Goal: Task Accomplishment & Management: Use online tool/utility

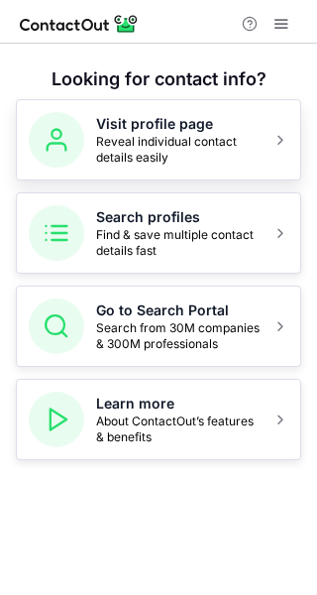
click at [162, 147] on span "Reveal individual contact details easily" at bounding box center [178, 150] width 165 height 32
click at [217, 139] on span "Reveal individual contact details easily" at bounding box center [178, 150] width 165 height 32
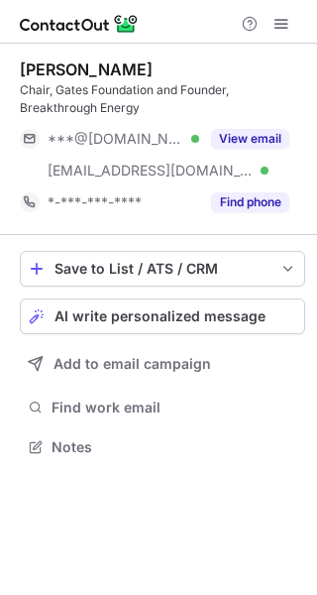
scroll to position [433, 317]
click at [233, 326] on button "AI write personalized message" at bounding box center [163, 316] width 286 height 36
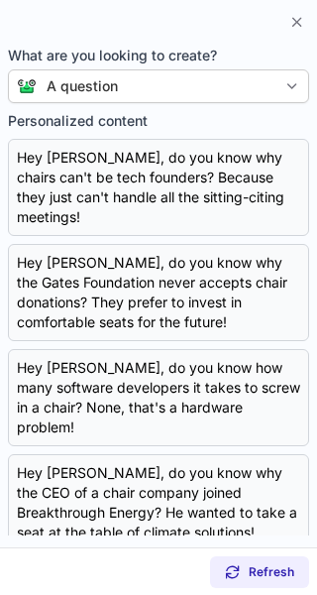
click at [290, 103] on section "What are you looking to create? A question Personalized content Copy Hey [PERSO…" at bounding box center [158, 294] width 317 height 508
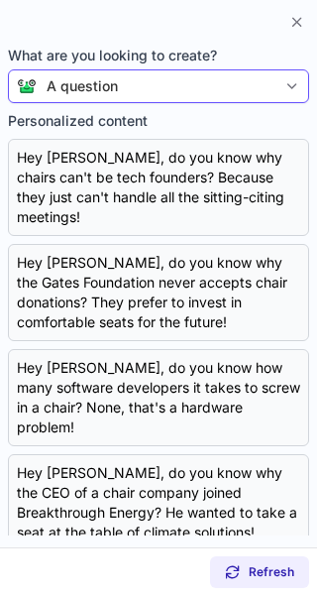
click at [282, 83] on div at bounding box center [293, 86] width 32 height 32
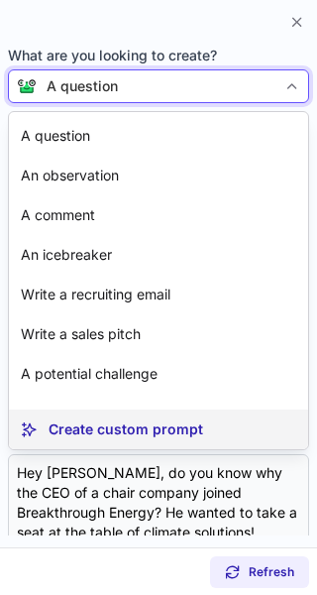
click at [177, 433] on p "Create custom prompt" at bounding box center [126, 429] width 155 height 20
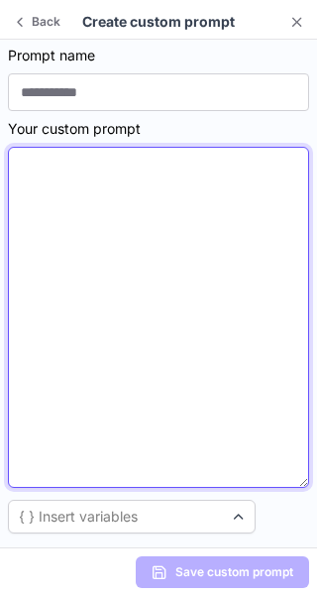
click at [29, 169] on textarea at bounding box center [158, 317] width 301 height 341
paste textarea "**********"
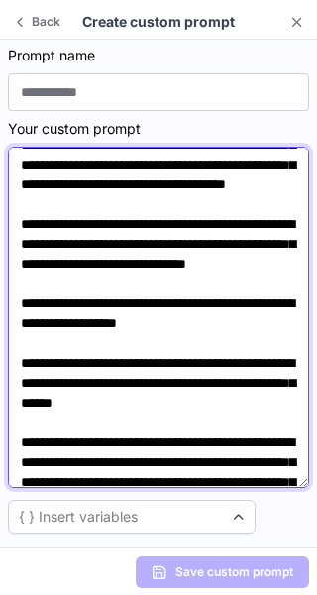
scroll to position [0, 0]
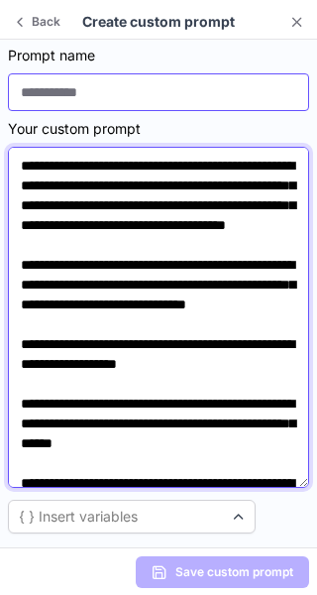
type textarea "**********"
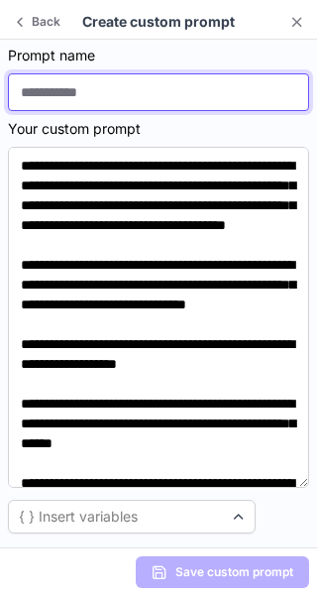
click at [176, 94] on input at bounding box center [158, 92] width 301 height 38
paste input "*********"
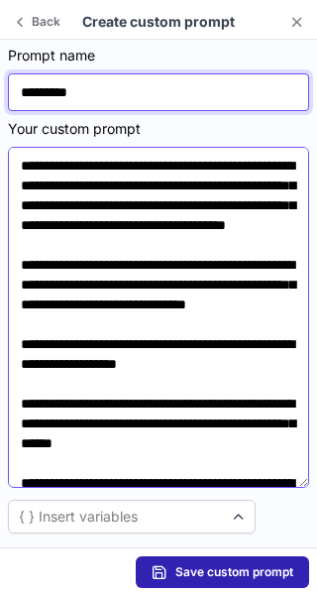
scroll to position [173, 0]
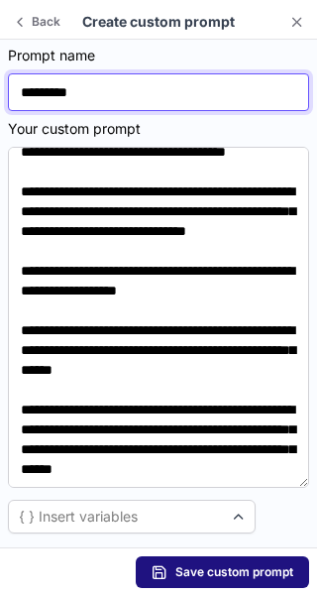
type input "*********"
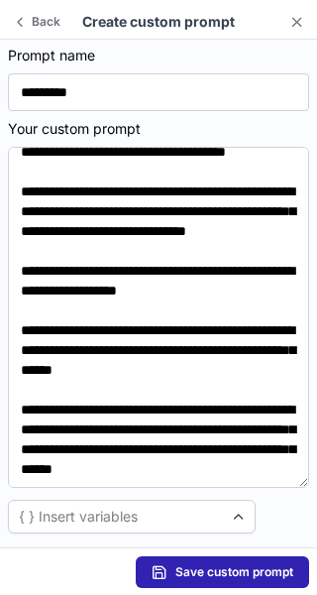
click at [221, 569] on span "Save custom prompt" at bounding box center [235, 572] width 118 height 16
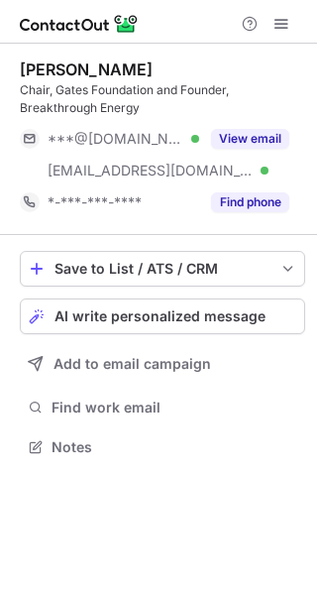
scroll to position [433, 317]
click at [253, 308] on span "AI write personalized message" at bounding box center [160, 316] width 211 height 16
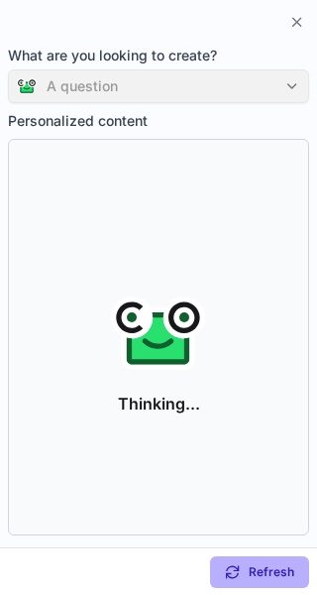
click at [291, 91] on div "A question" at bounding box center [158, 86] width 301 height 34
click at [302, 88] on div "A question" at bounding box center [158, 86] width 301 height 34
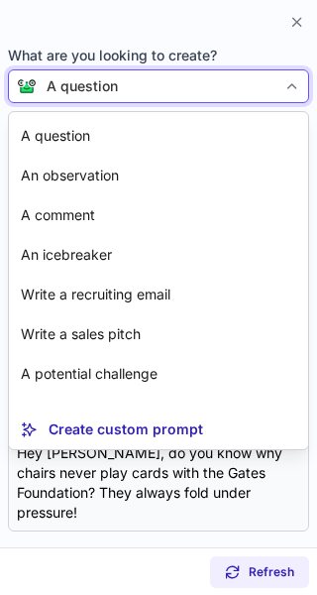
click at [301, 78] on div at bounding box center [293, 86] width 32 height 32
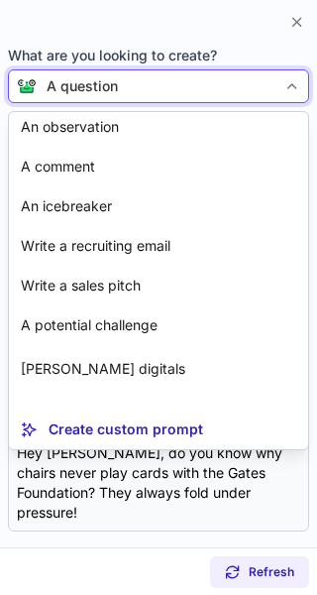
scroll to position [83, 0]
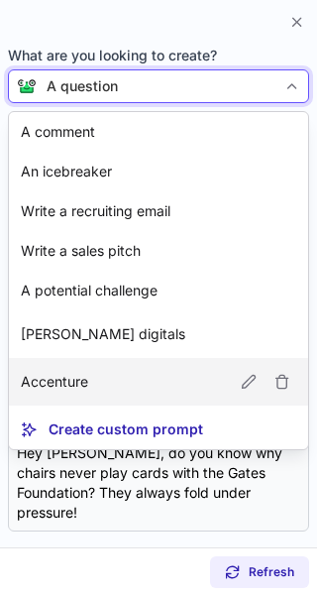
click at [91, 370] on article "Accenture" at bounding box center [158, 382] width 299 height 48
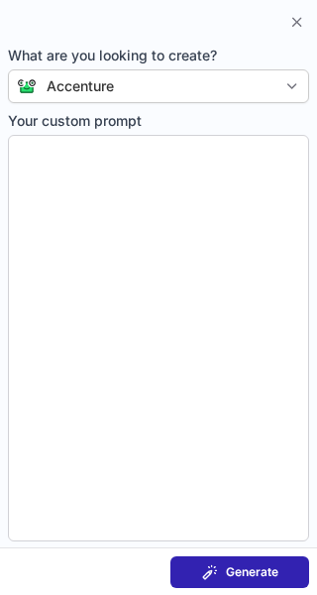
type textarea "**********"
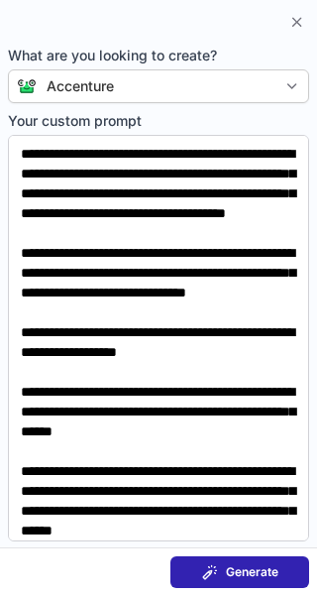
scroll to position [107, 0]
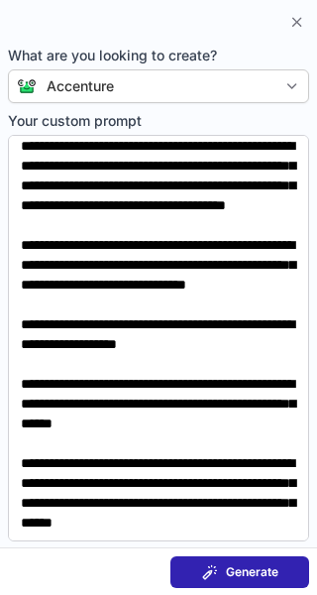
click at [259, 566] on span "Generate" at bounding box center [252, 572] width 53 height 16
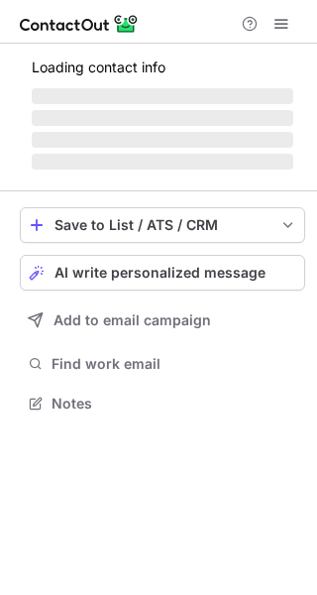
scroll to position [390, 317]
click at [213, 271] on span "AI write personalized message" at bounding box center [160, 273] width 211 height 16
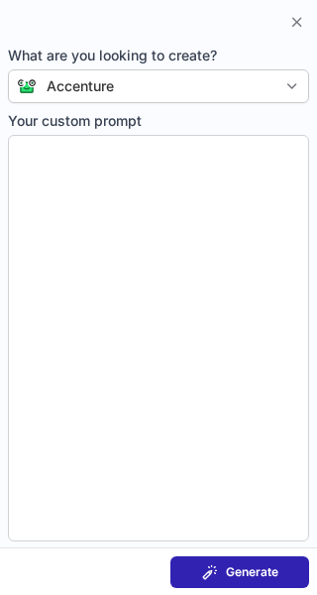
scroll to position [10, 10]
type textarea "**********"
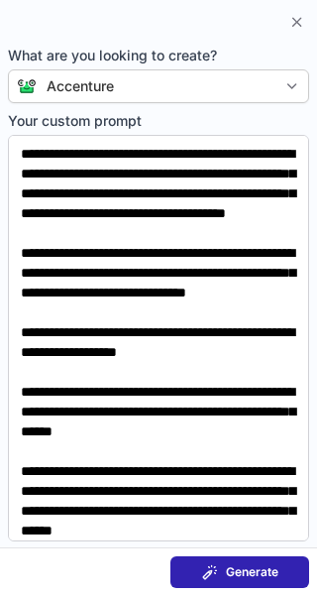
scroll to position [107, 0]
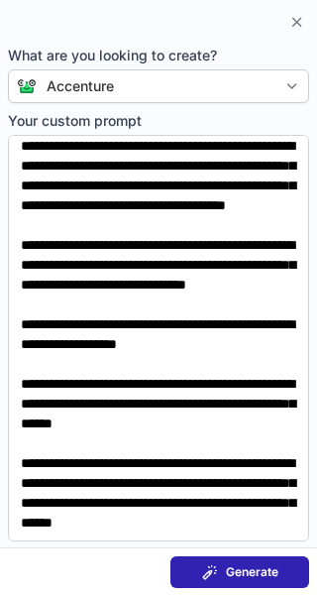
click at [279, 565] on button "Generate" at bounding box center [240, 572] width 139 height 32
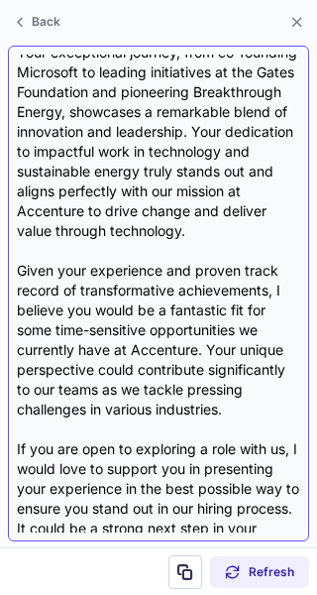
scroll to position [494, 0]
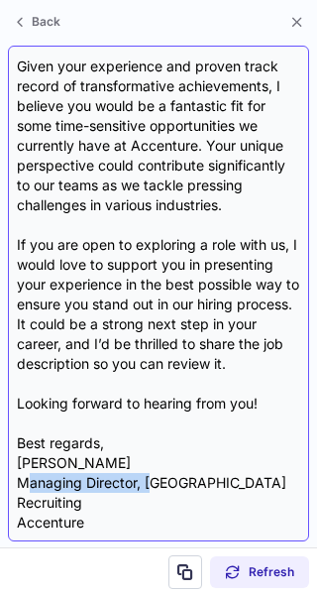
drag, startPoint x: 28, startPoint y: 486, endPoint x: 152, endPoint y: 476, distance: 124.3
click at [152, 476] on div "Subject: Exciting Opportunities at Accenture Body: Hi {Candidate's Name}, I hop…" at bounding box center [159, 294] width 284 height 478
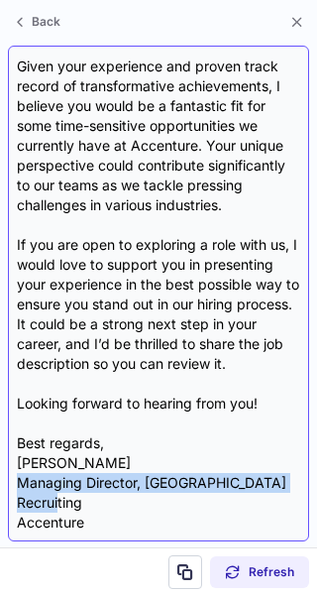
drag, startPoint x: 85, startPoint y: 511, endPoint x: 17, endPoint y: 486, distance: 72.8
click at [17, 486] on div "Subject: Exciting Opportunities at Accenture Body: Hi {Candidate's Name}, I hop…" at bounding box center [159, 294] width 284 height 478
copy div "Managing Director, [GEOGRAPHIC_DATA] Recruiting"
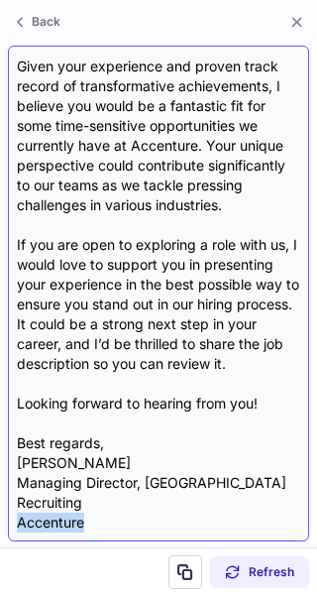
drag, startPoint x: 89, startPoint y: 519, endPoint x: 10, endPoint y: 517, distance: 79.3
click at [10, 517] on div "Subject: Exciting Opportunities at Accenture Body: Hi {Candidate's Name}, I hop…" at bounding box center [158, 294] width 301 height 496
copy div "Accenture"
click at [111, 493] on div "Subject: Exciting Opportunities at Accenture Body: Hi {Candidate's Name}, I hop…" at bounding box center [159, 294] width 284 height 478
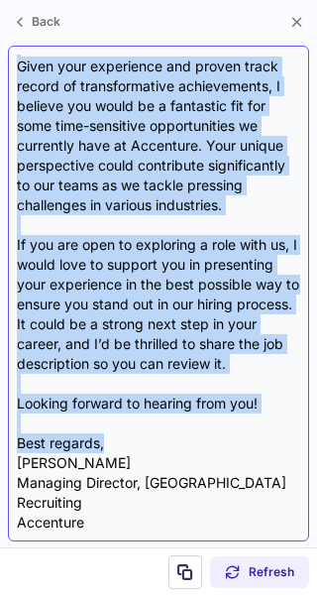
drag, startPoint x: 21, startPoint y: 81, endPoint x: 197, endPoint y: 448, distance: 407.1
click at [197, 448] on div "Subject: Exciting Opportunities at Accenture Body: Hi {Candidate's Name}, I hop…" at bounding box center [159, 294] width 284 height 478
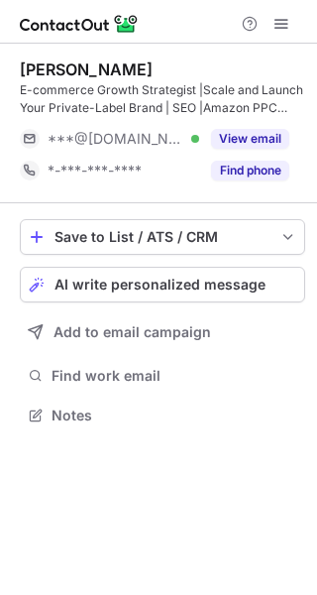
scroll to position [402, 317]
click at [177, 289] on span "AI write personalized message" at bounding box center [160, 285] width 211 height 16
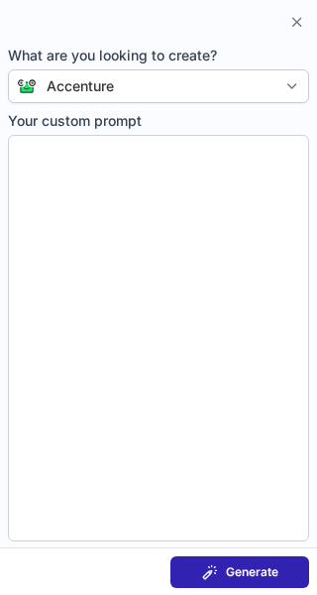
type textarea "**********"
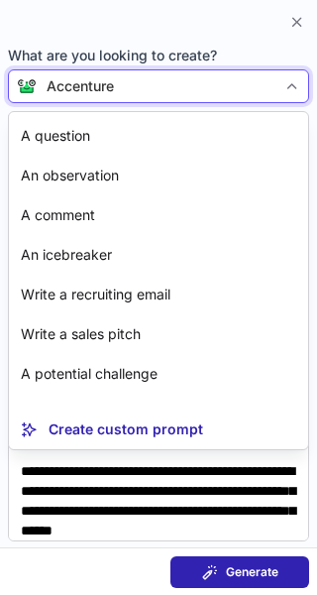
click at [281, 89] on div at bounding box center [293, 86] width 32 height 32
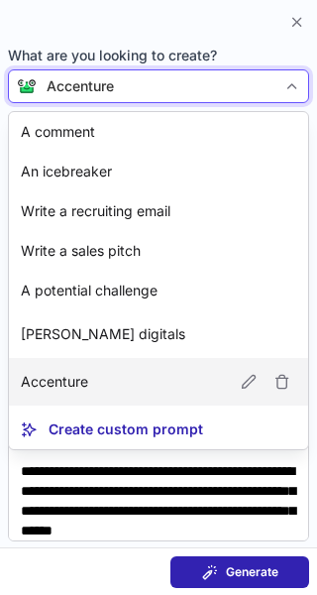
click at [139, 388] on article "Accenture" at bounding box center [158, 382] width 299 height 48
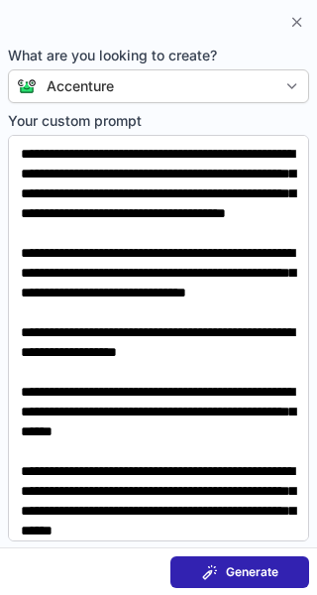
click at [215, 572] on span at bounding box center [210, 572] width 16 height 16
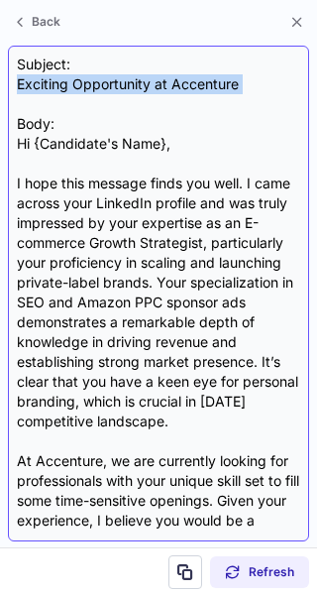
drag, startPoint x: 18, startPoint y: 77, endPoint x: 41, endPoint y: 108, distance: 38.3
click at [41, 108] on div "Subject: Exciting Opportunity at Accenture Body: Hi {Candidate's Name}, I hope …" at bounding box center [159, 294] width 284 height 478
copy div "Exciting Opportunity at Accenture"
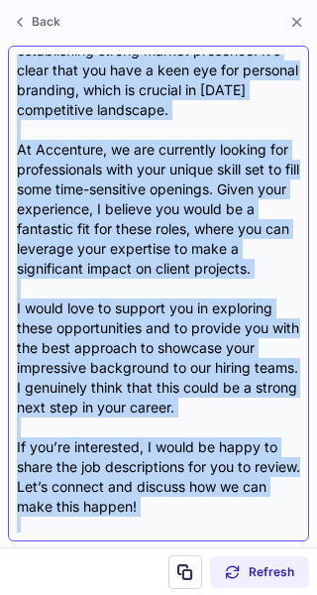
scroll to position [434, 0]
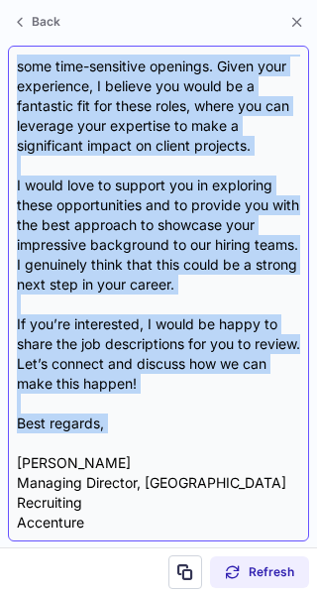
drag, startPoint x: 16, startPoint y: 134, endPoint x: 77, endPoint y: 449, distance: 321.2
click at [77, 449] on div "Subject: Exciting Opportunity at Accenture Body: Hi {Candidate's Name}, I hope …" at bounding box center [158, 294] width 301 height 496
copy div "Hi {Candidate's Name}, I hope this message finds you well. I came across your L…"
click at [218, 441] on div "Subject: Exciting Opportunity at Accenture Body: Hi {Candidate's Name}, I hope …" at bounding box center [159, 294] width 284 height 478
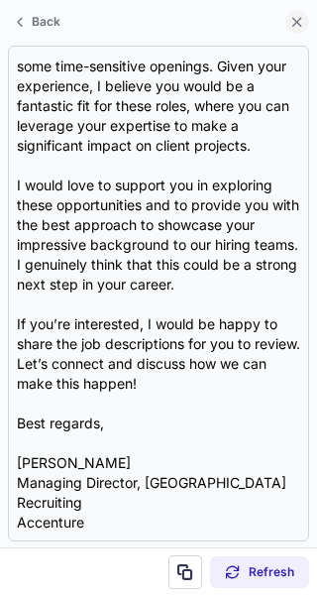
click at [301, 19] on span at bounding box center [298, 22] width 16 height 16
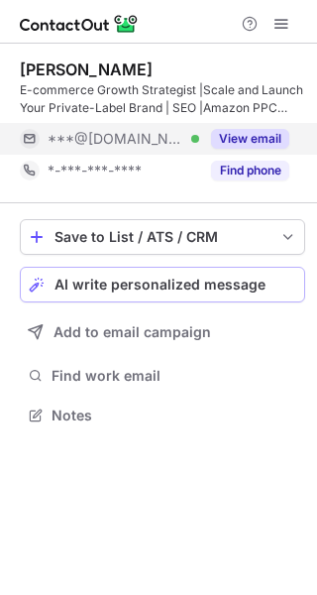
click at [252, 134] on button "View email" at bounding box center [250, 139] width 78 height 20
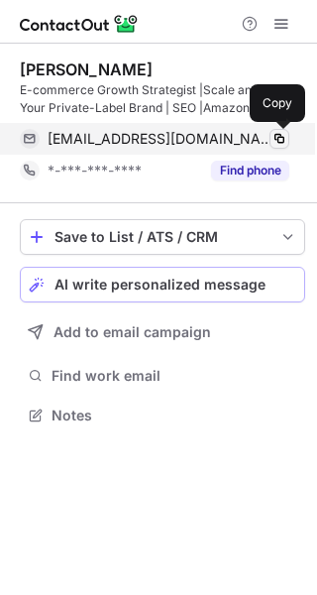
click at [279, 134] on span at bounding box center [280, 139] width 16 height 16
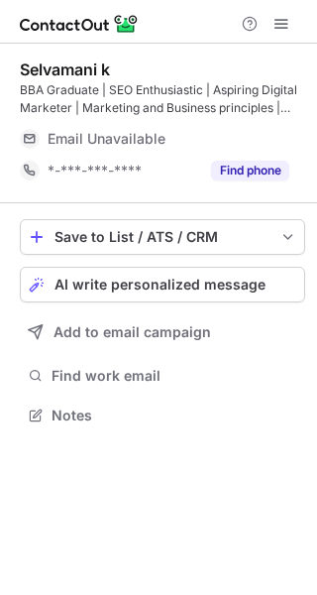
scroll to position [402, 317]
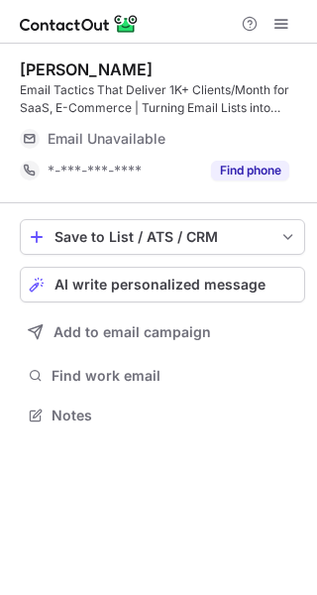
scroll to position [402, 317]
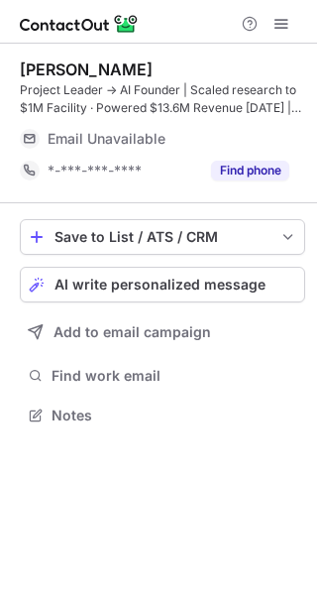
scroll to position [402, 317]
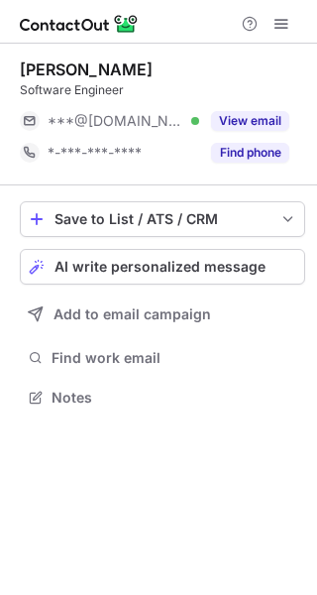
scroll to position [384, 317]
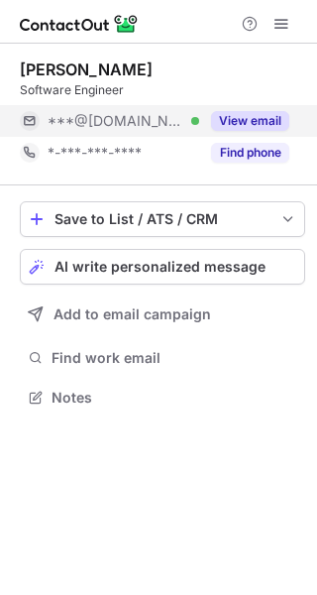
click at [252, 115] on button "View email" at bounding box center [250, 121] width 78 height 20
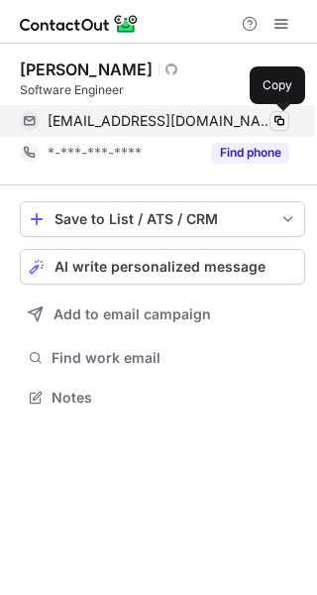
click at [277, 120] on span at bounding box center [280, 121] width 16 height 16
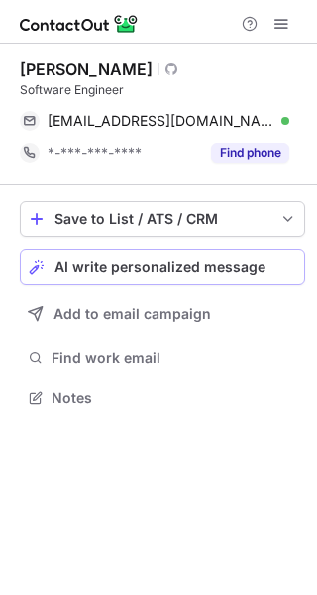
click at [225, 272] on span "AI write personalized message" at bounding box center [160, 267] width 211 height 16
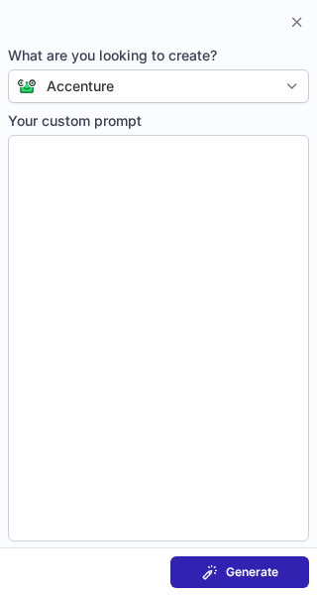
type textarea "**********"
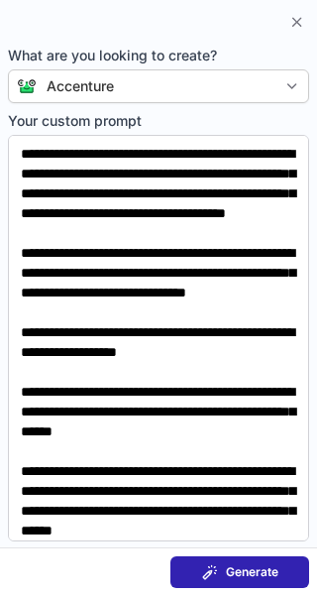
click at [251, 574] on span "Generate" at bounding box center [252, 572] width 53 height 16
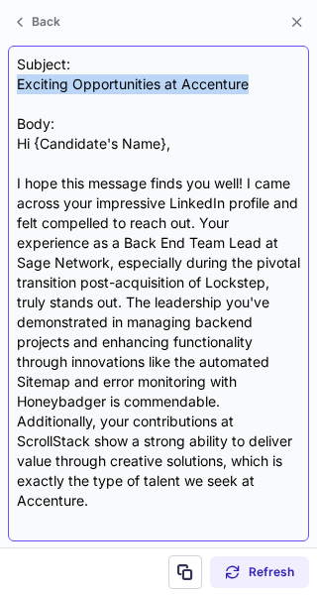
drag, startPoint x: 15, startPoint y: 76, endPoint x: 268, endPoint y: 81, distance: 252.9
click at [268, 81] on div "Subject: Exciting Opportunities at Accenture Body: Hi {Candidate's Name}, I hop…" at bounding box center [158, 294] width 301 height 496
copy div "Exciting Opportunities at Accenture"
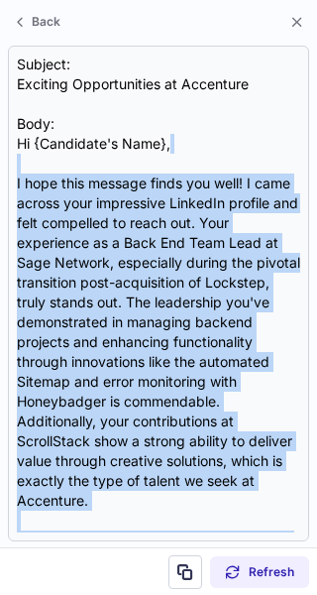
scroll to position [494, 0]
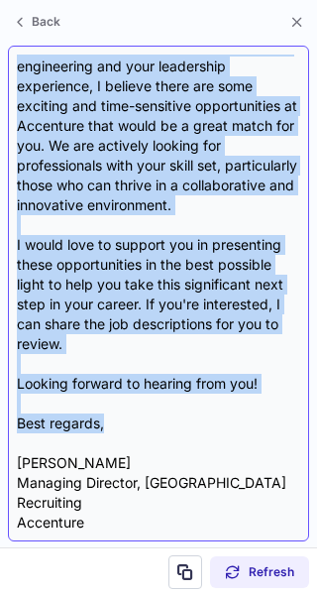
drag, startPoint x: 22, startPoint y: 164, endPoint x: 102, endPoint y: 428, distance: 276.7
click at [102, 428] on div "Subject: Exciting Opportunities at Accenture Body: Hi {Candidate's Name}, I hop…" at bounding box center [159, 294] width 284 height 478
copy div "I hope this message finds you well! I came across your impressive LinkedIn prof…"
